Goal: Task Accomplishment & Management: Manage account settings

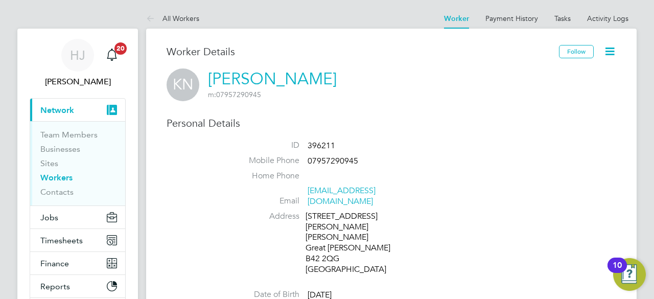
click at [243, 196] on label "Email" at bounding box center [264, 201] width 72 height 11
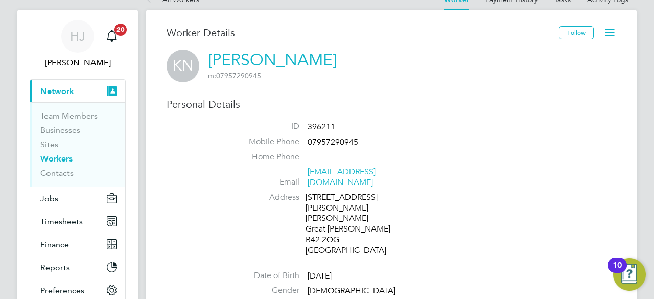
scroll to position [20, 0]
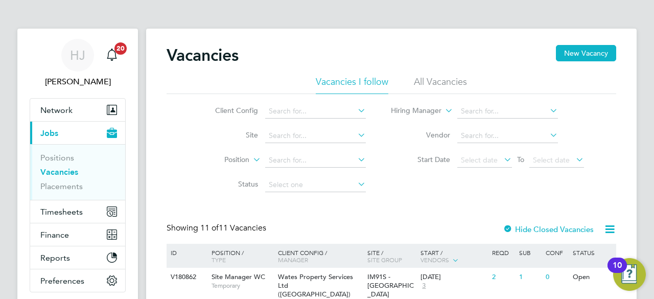
click at [175, 154] on div "Client Config Site Position Status Hiring Manager Vendor Start Date Select date…" at bounding box center [392, 145] width 450 height 103
click at [61, 210] on span "Timesheets" at bounding box center [61, 212] width 42 height 10
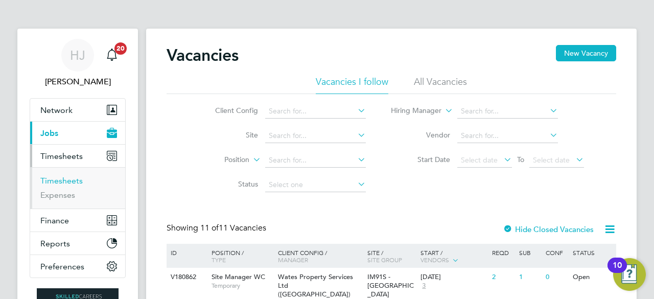
click at [66, 177] on link "Timesheets" at bounding box center [61, 181] width 42 height 10
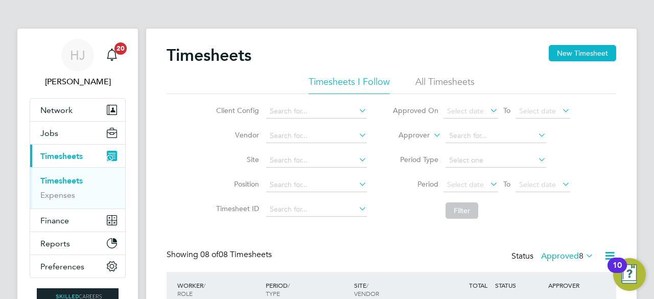
click at [612, 161] on div "Client Config Vendor Site Position Timesheet ID Approved On Select date To Sele…" at bounding box center [392, 159] width 450 height 130
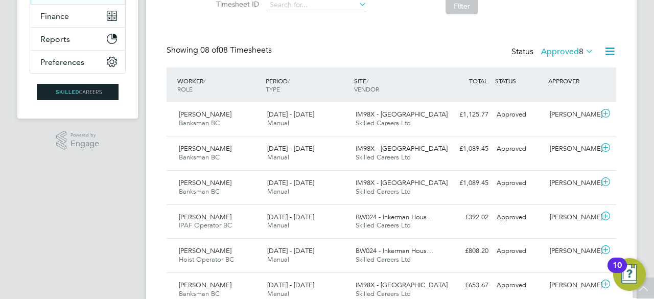
click at [583, 49] on icon at bounding box center [583, 51] width 0 height 14
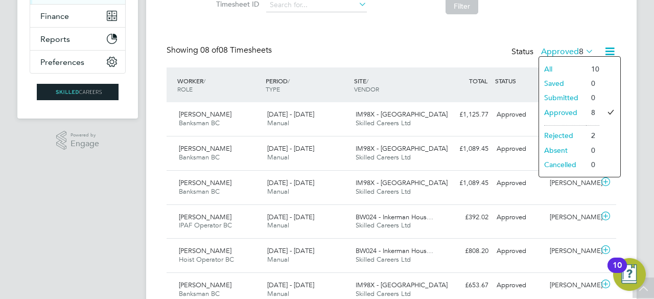
click at [561, 32] on div "Timesheets New Timesheet Timesheets I Follow All Timesheets Client Config Vendo…" at bounding box center [392, 108] width 450 height 534
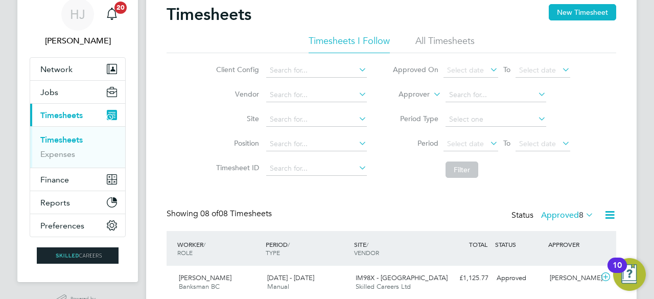
click at [464, 36] on li "All Timesheets" at bounding box center [444, 44] width 59 height 18
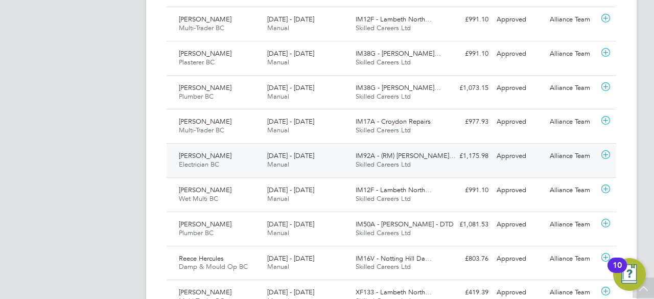
click at [604, 152] on icon at bounding box center [605, 155] width 13 height 8
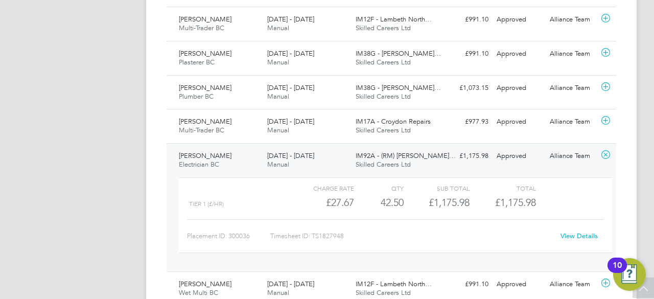
click at [625, 154] on div "Timesheets New Timesheet Timesheets I Follow All Timesheets Client Config Vendo…" at bounding box center [391, 282] width 490 height 1446
click at [197, 234] on div "Placement ID: 300036" at bounding box center [228, 236] width 83 height 16
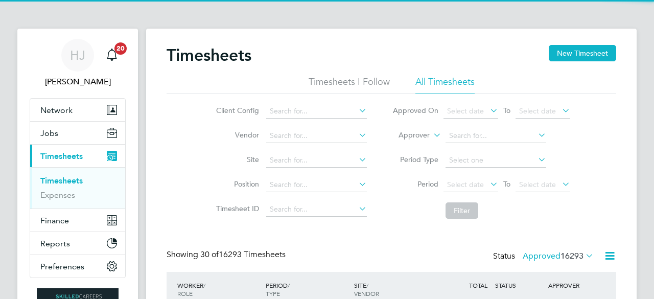
click at [197, 145] on div "Client Config Vendor Site Position Timesheet ID Approved On Select date To Sele…" at bounding box center [392, 159] width 450 height 130
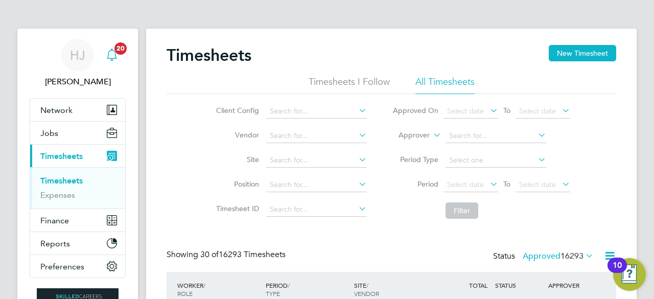
click at [120, 52] on span "20" at bounding box center [120, 48] width 12 height 12
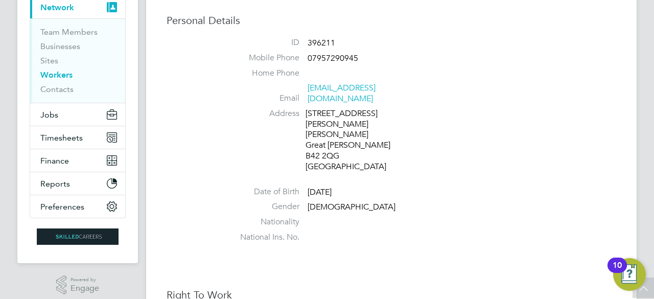
scroll to position [123, 0]
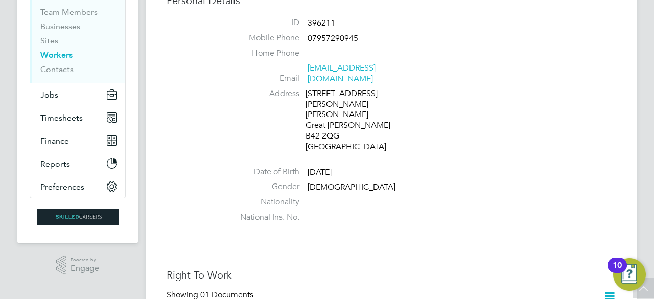
click at [393, 197] on li "Nationality" at bounding box center [422, 204] width 388 height 15
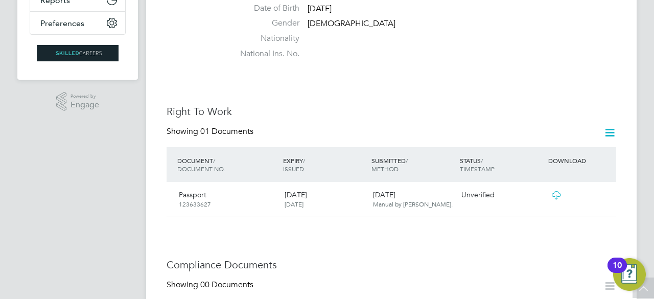
scroll to position [266, 0]
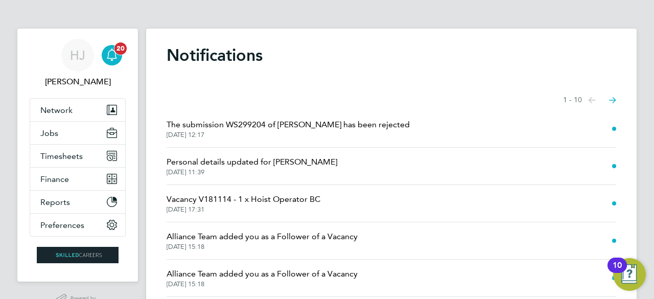
click at [106, 57] on icon "Main navigation" at bounding box center [112, 55] width 12 height 12
click at [609, 102] on icon "Select page of notifications list" at bounding box center [612, 100] width 7 height 7
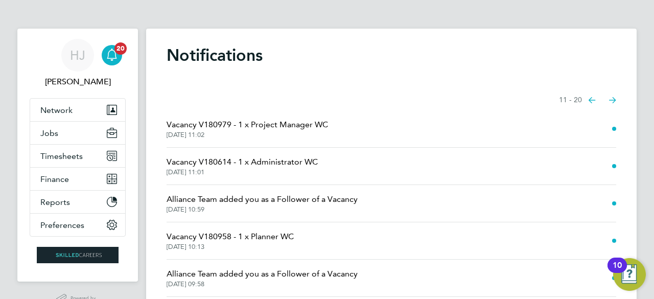
click at [584, 96] on button "Previous page" at bounding box center [592, 100] width 20 height 20
